Goal: Entertainment & Leisure: Consume media (video, audio)

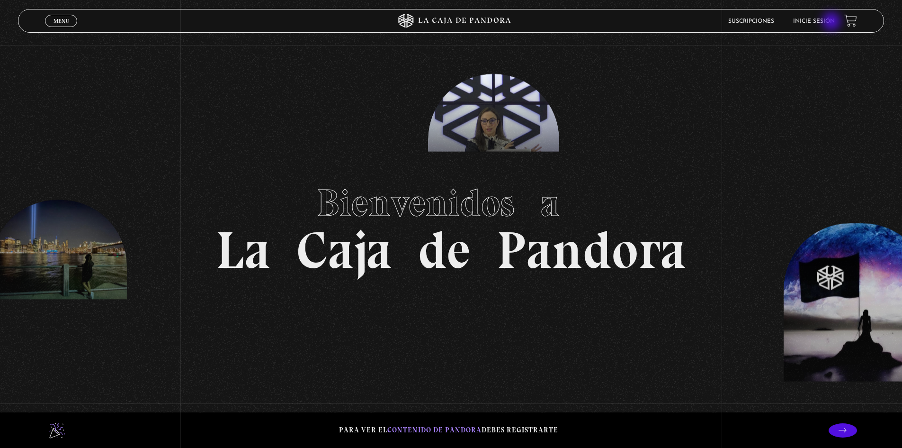
click at [833, 22] on link "Inicie sesión" at bounding box center [814, 21] width 42 height 6
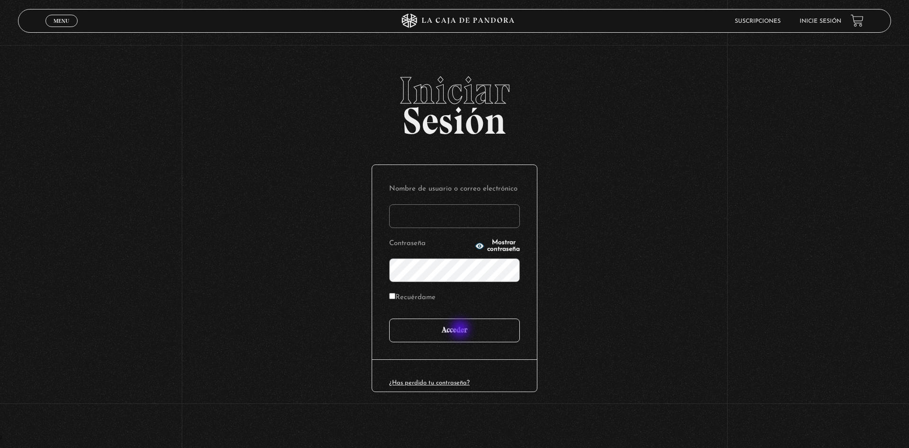
type input "[EMAIL_ADDRESS][DOMAIN_NAME]"
click at [463, 328] on input "Acceder" at bounding box center [454, 330] width 131 height 24
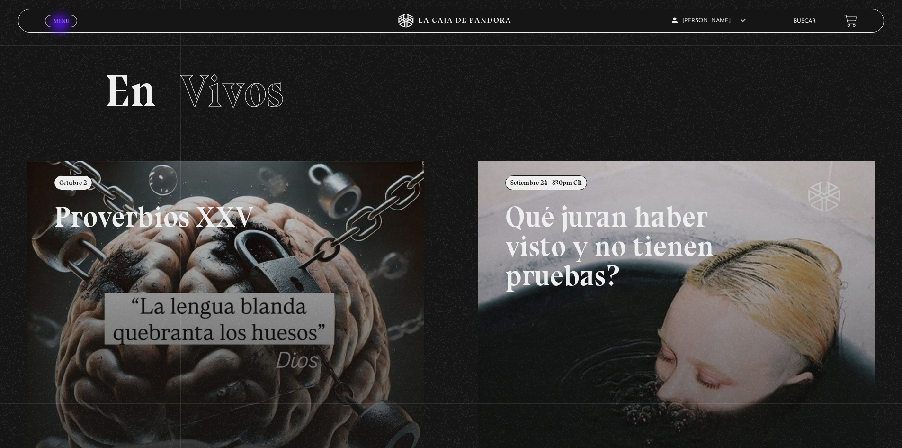
click at [61, 24] on link "Menu Cerrar" at bounding box center [61, 21] width 32 height 12
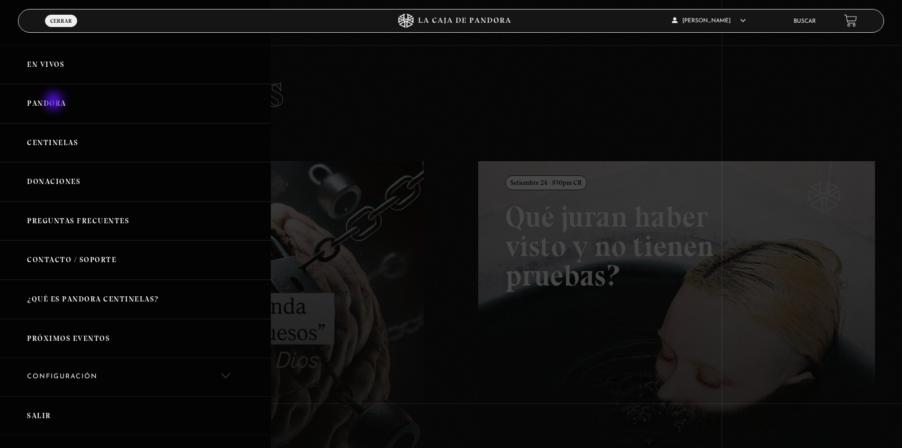
click at [55, 102] on link "Pandora" at bounding box center [135, 103] width 271 height 39
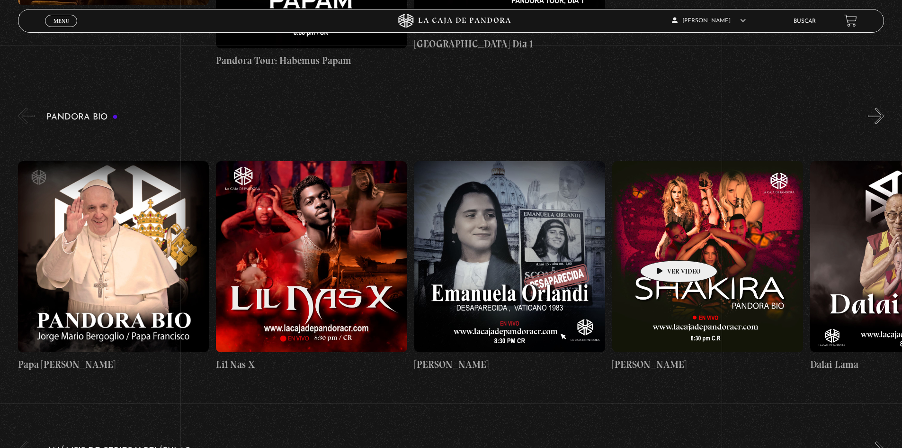
drag, startPoint x: 623, startPoint y: 248, endPoint x: 664, endPoint y: 246, distance: 40.8
click at [664, 246] on figure at bounding box center [707, 256] width 191 height 191
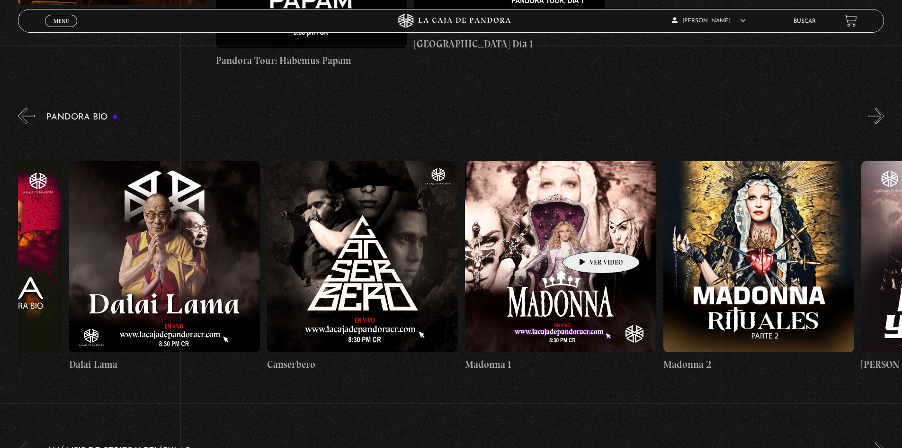
scroll to position [0, 831]
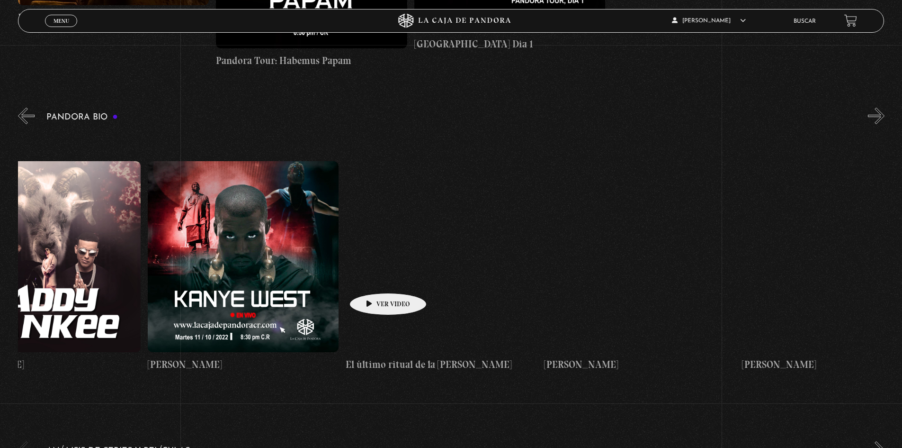
drag, startPoint x: 643, startPoint y: 236, endPoint x: 369, endPoint y: 280, distance: 276.8
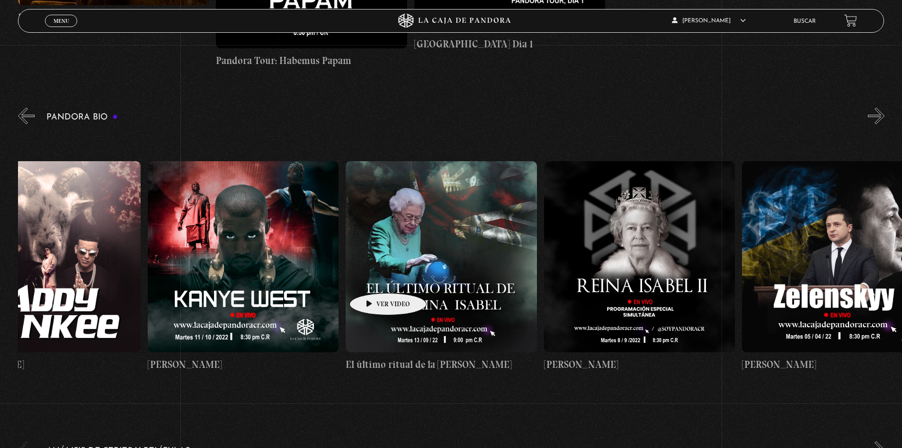
click at [369, 280] on div "Papa Francisco Lil Nas X Emanuela Orlandi Shakira Dalai Lama Canserbero Madonna…" at bounding box center [742, 266] width 4754 height 270
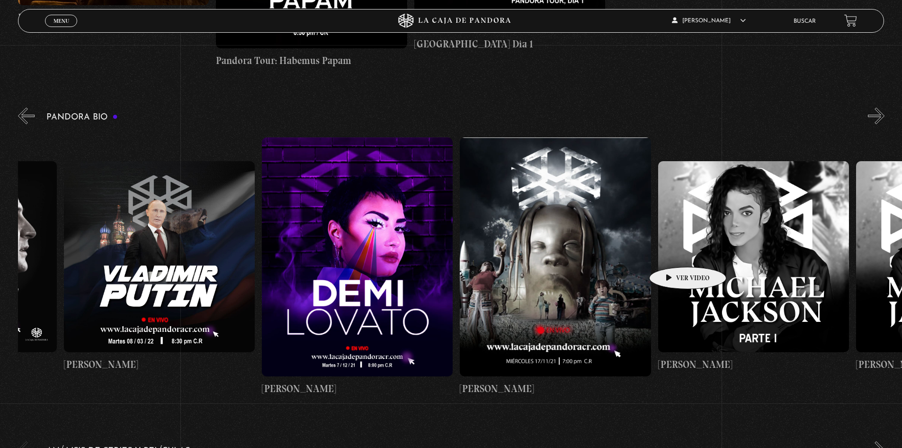
drag, startPoint x: 693, startPoint y: 251, endPoint x: 580, endPoint y: 260, distance: 113.6
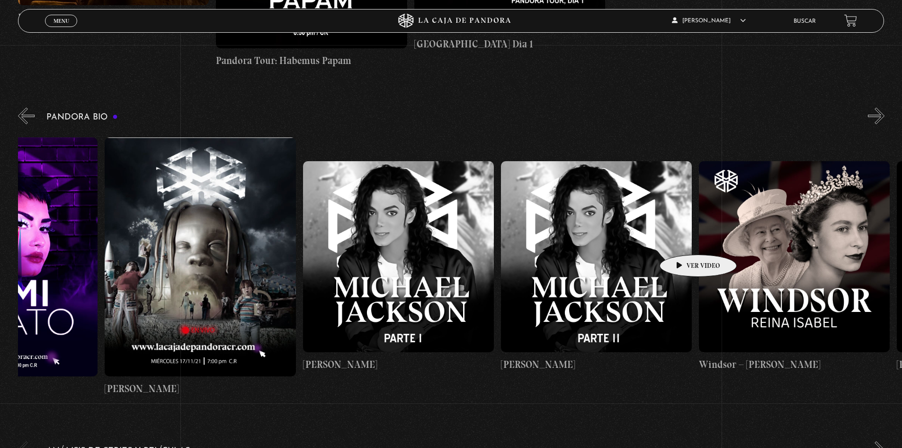
scroll to position [0, 2965]
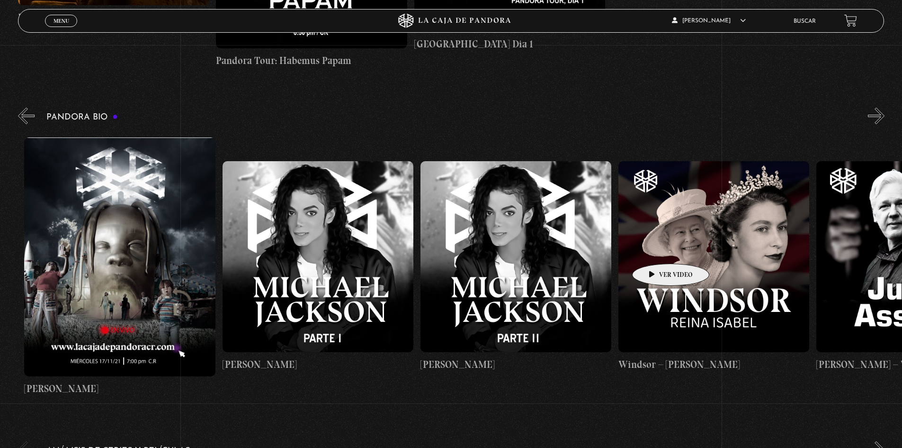
drag, startPoint x: 743, startPoint y: 231, endPoint x: 656, endPoint y: 249, distance: 89.1
click at [71, 282] on figure at bounding box center [119, 256] width 191 height 239
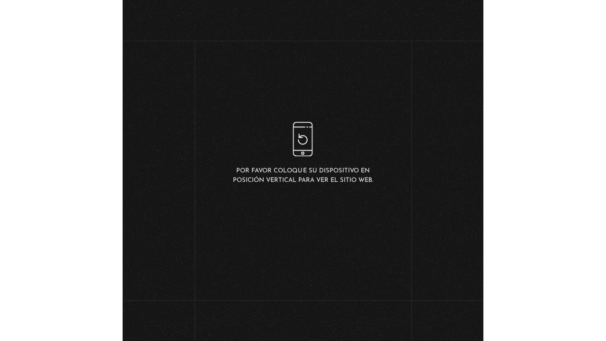
scroll to position [95, 0]
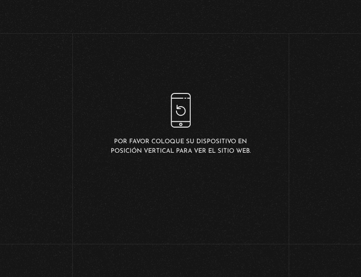
click at [171, 253] on div "WhatsApp Twitter Messenger Email" at bounding box center [180, 262] width 180 height 19
